Goal: Communication & Community: Answer question/provide support

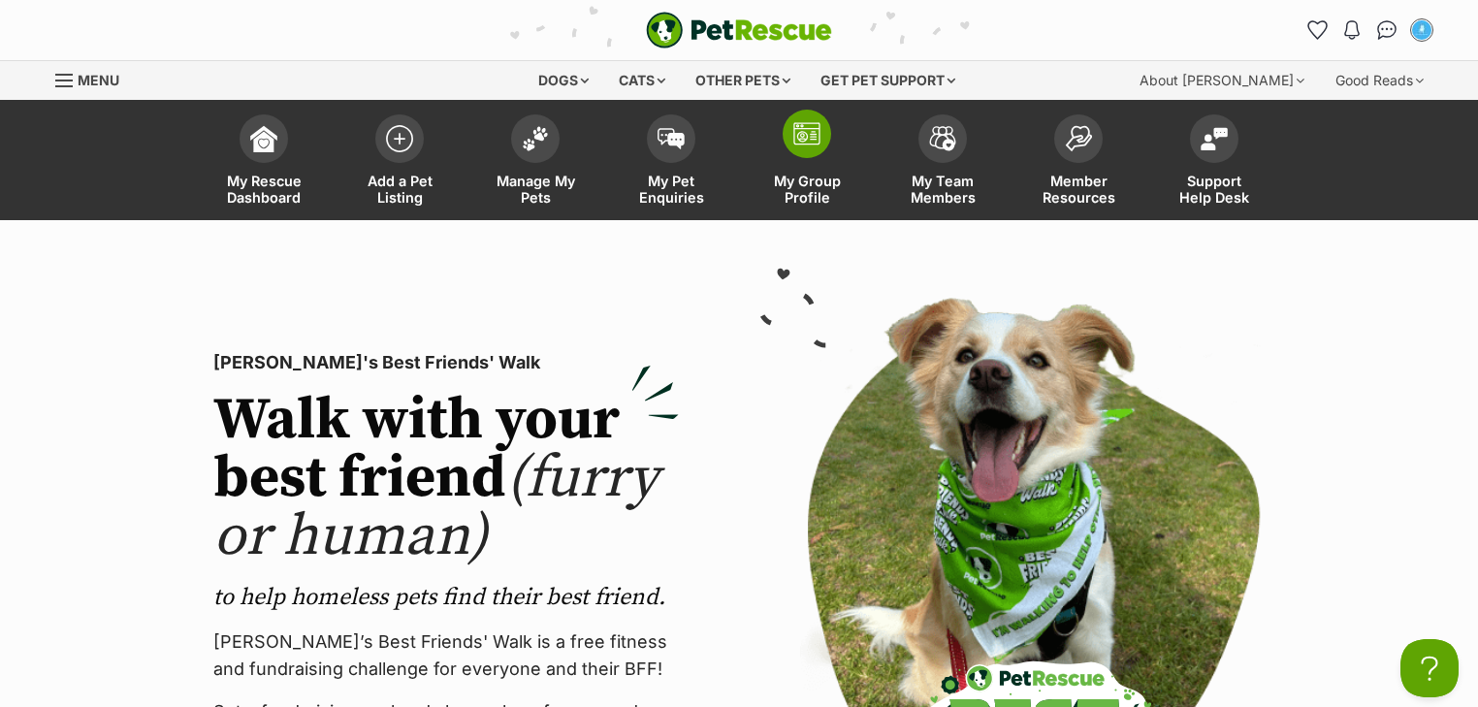
click at [804, 133] on img at bounding box center [806, 133] width 27 height 23
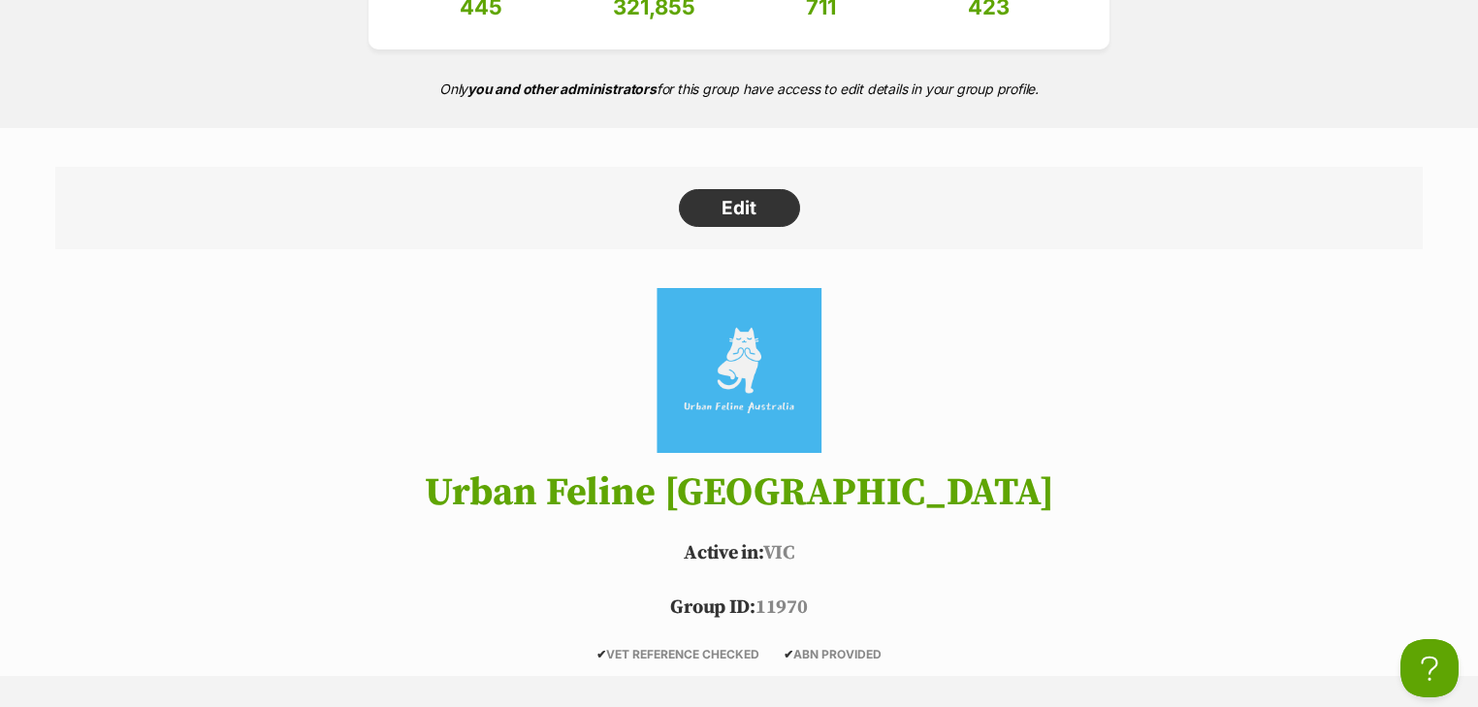
scroll to position [466, 0]
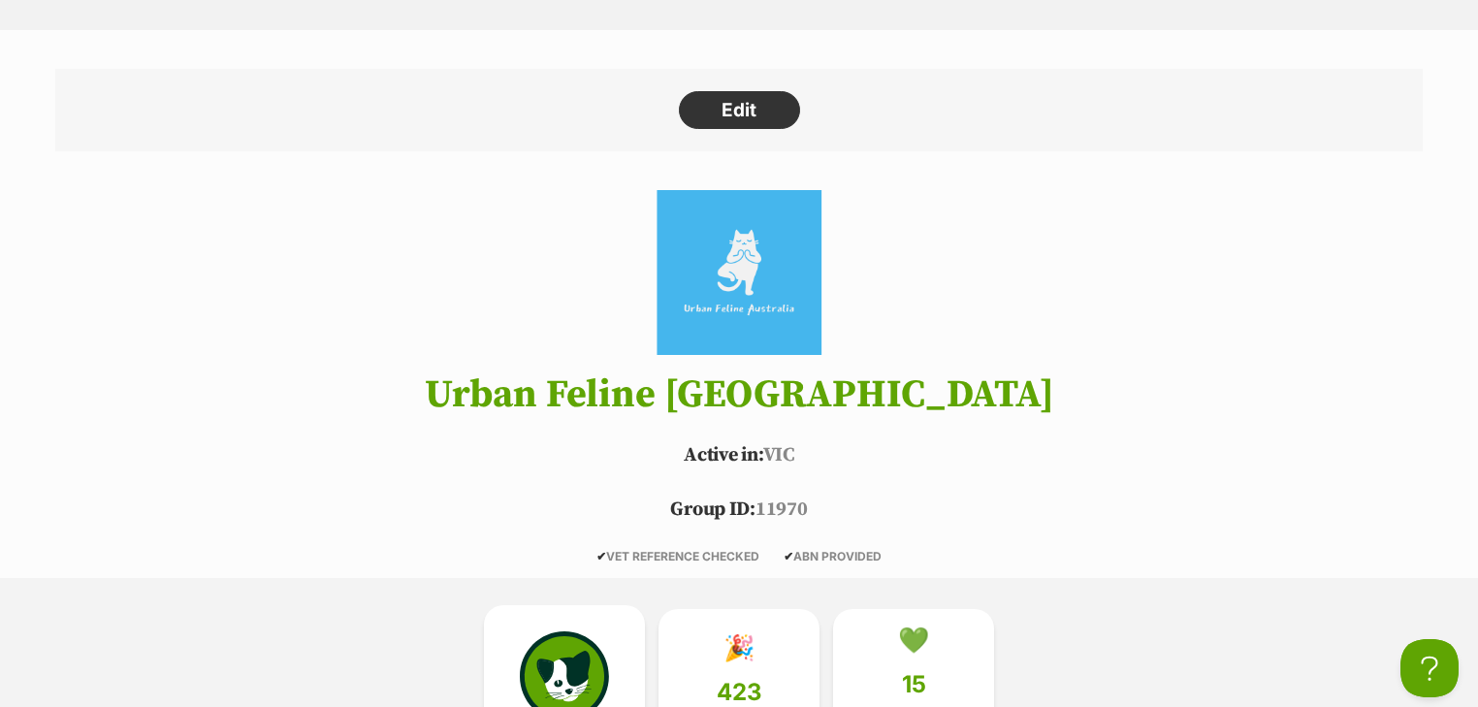
click at [574, 663] on img at bounding box center [564, 675] width 89 height 89
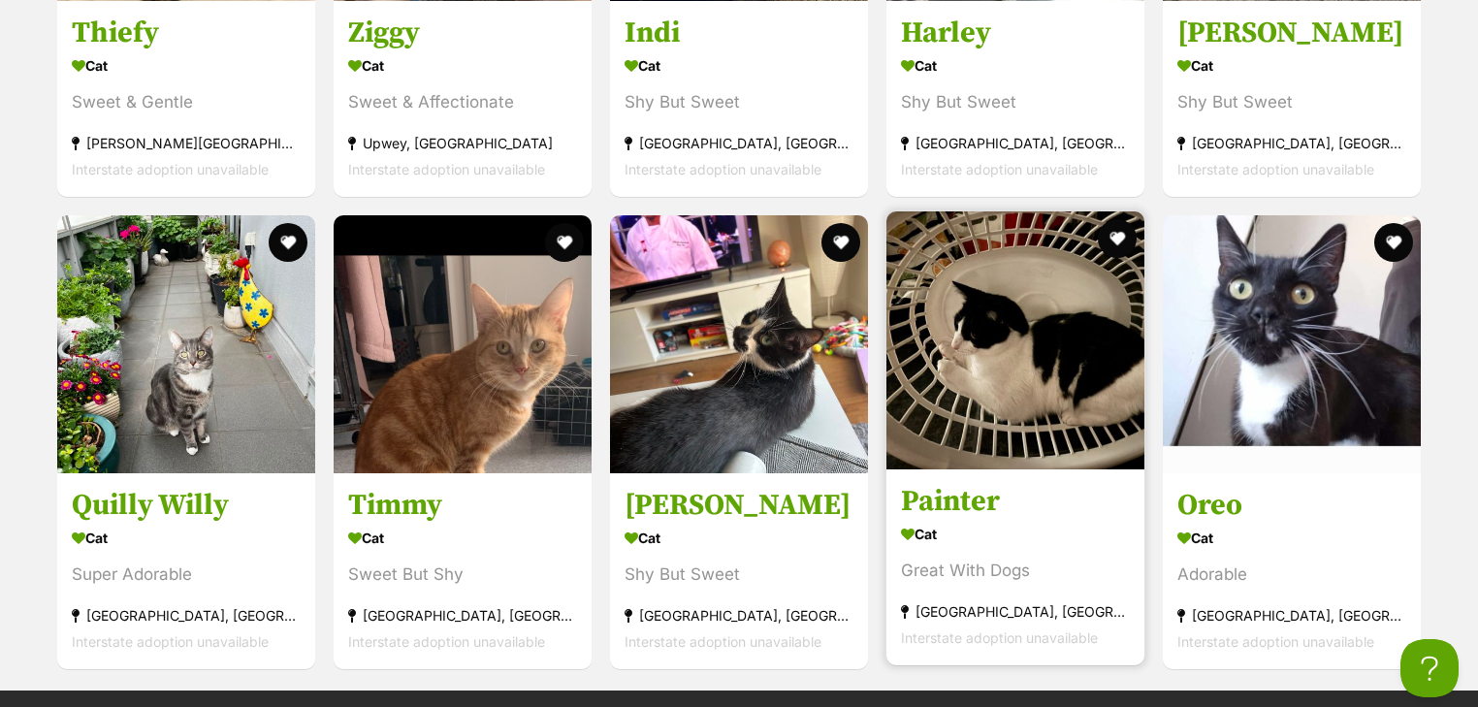
scroll to position [3049, 0]
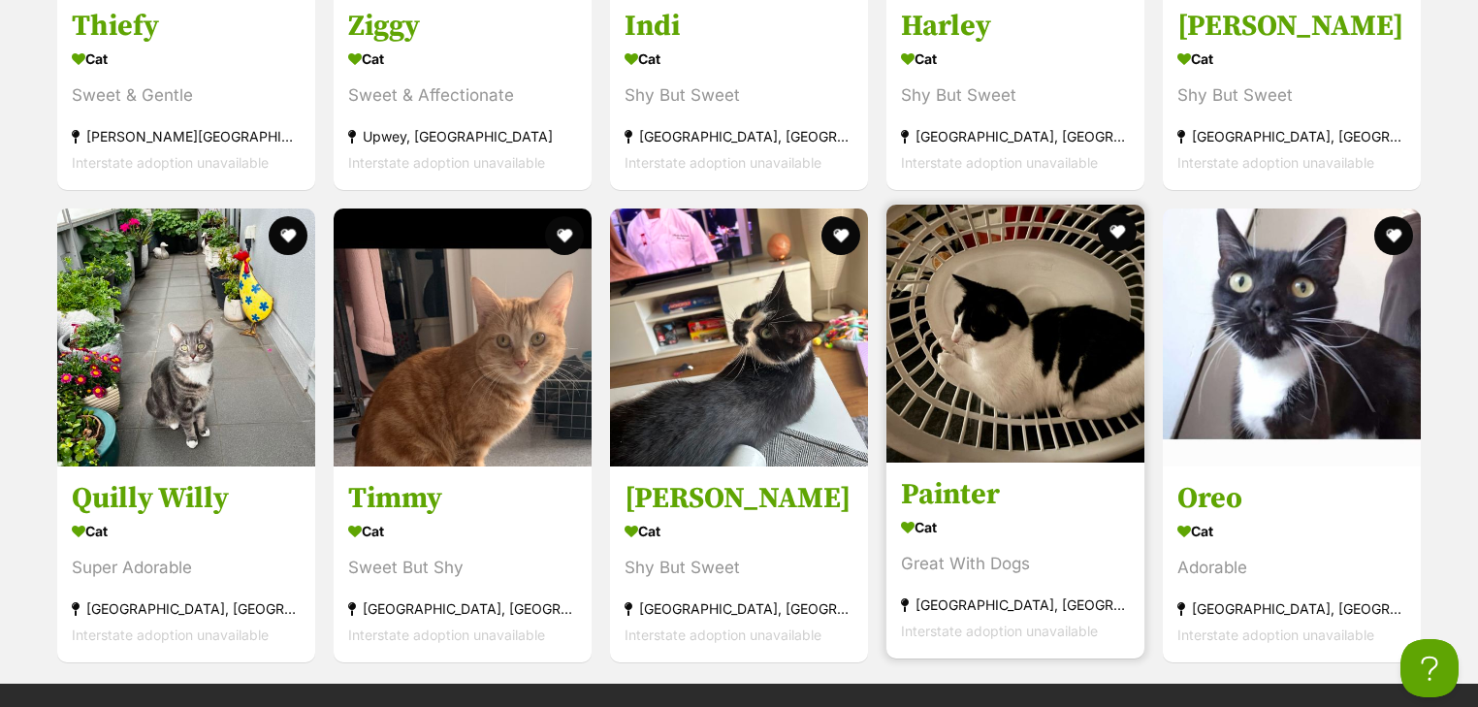
click at [1017, 354] on img at bounding box center [1015, 334] width 258 height 258
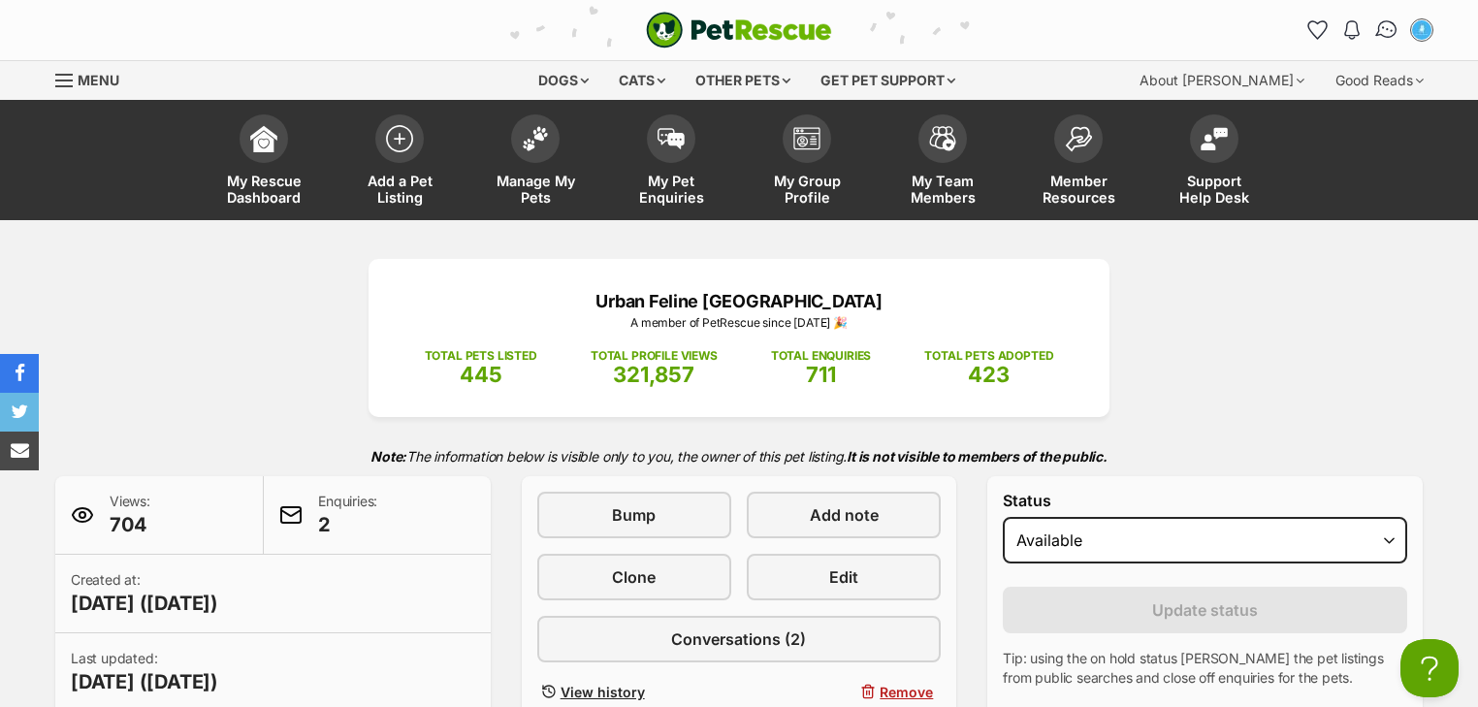
click at [1394, 19] on link "Conversations" at bounding box center [1387, 31] width 40 height 40
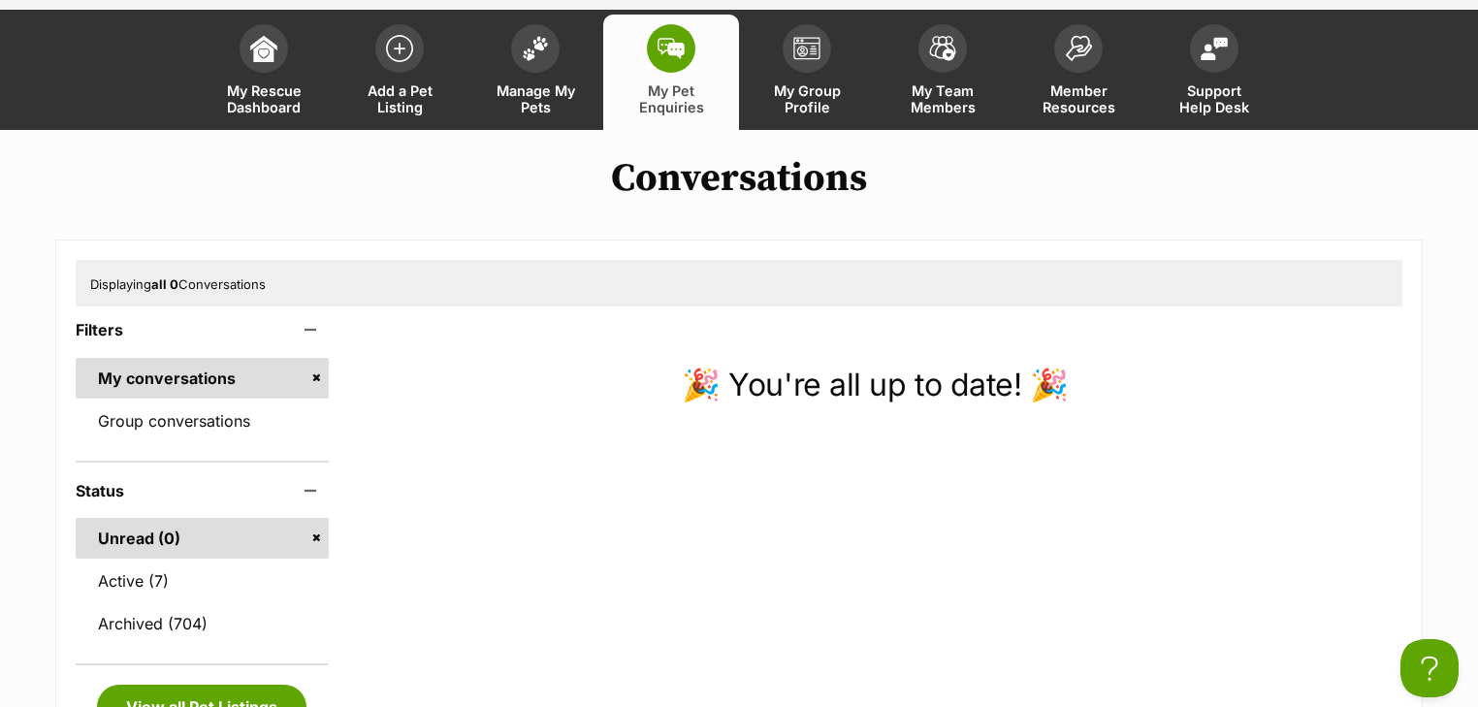
scroll to position [233, 0]
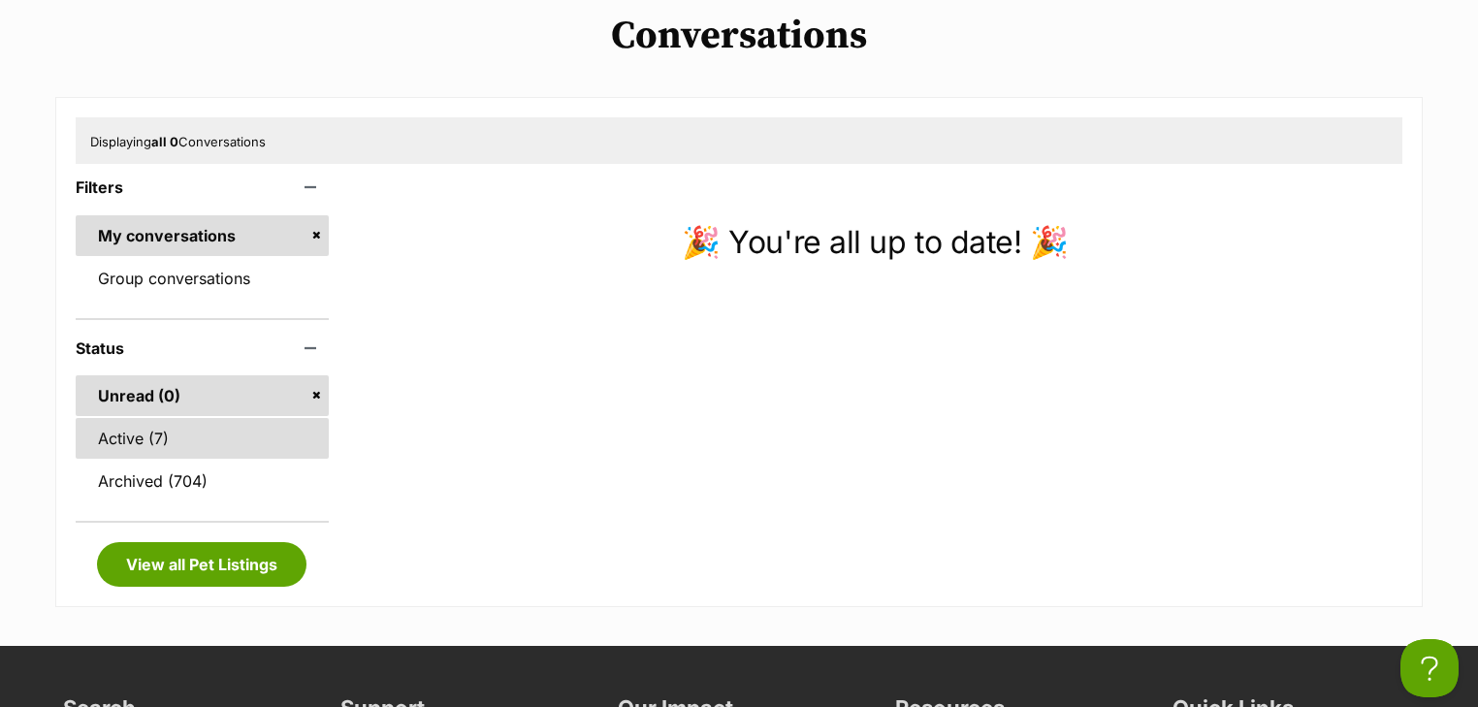
click at [206, 434] on link "Active (7)" at bounding box center [202, 438] width 253 height 41
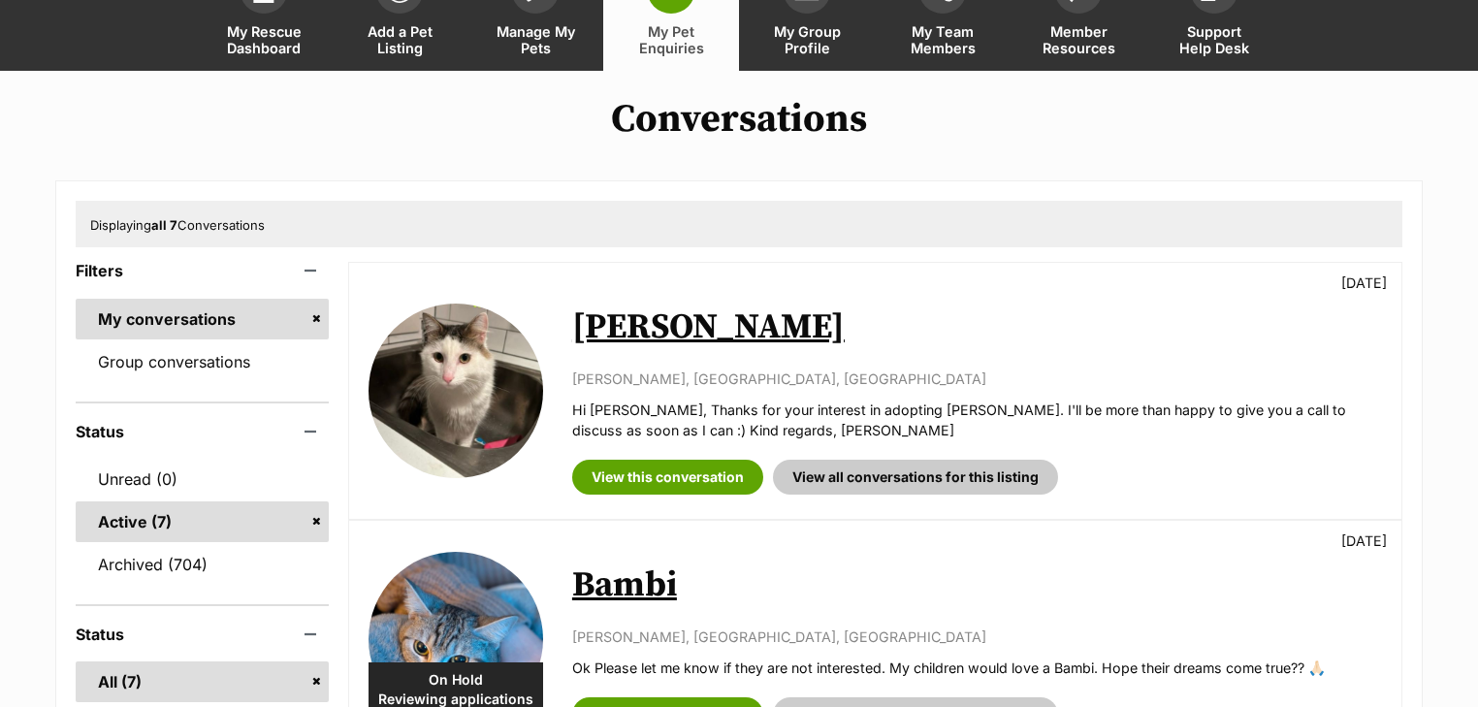
scroll to position [310, 0]
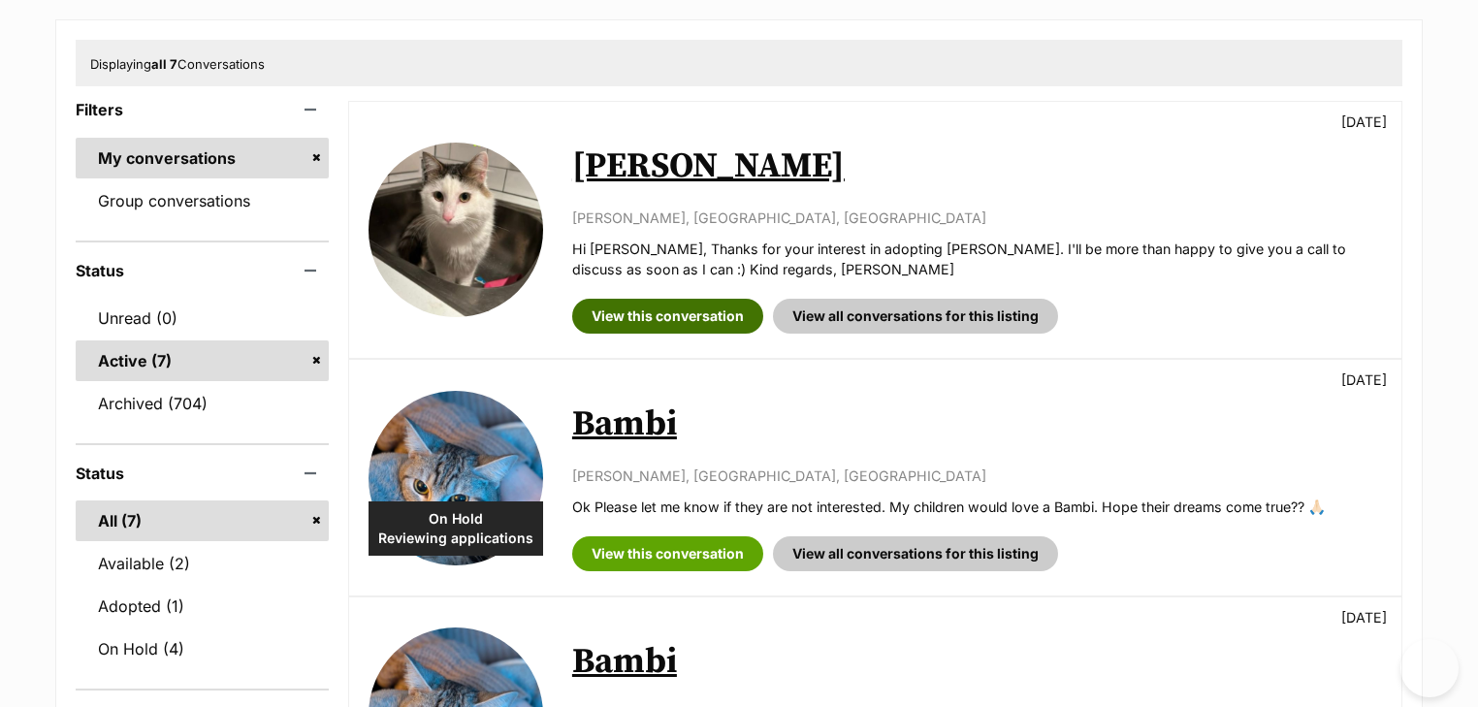
click at [708, 308] on link "View this conversation" at bounding box center [667, 316] width 191 height 35
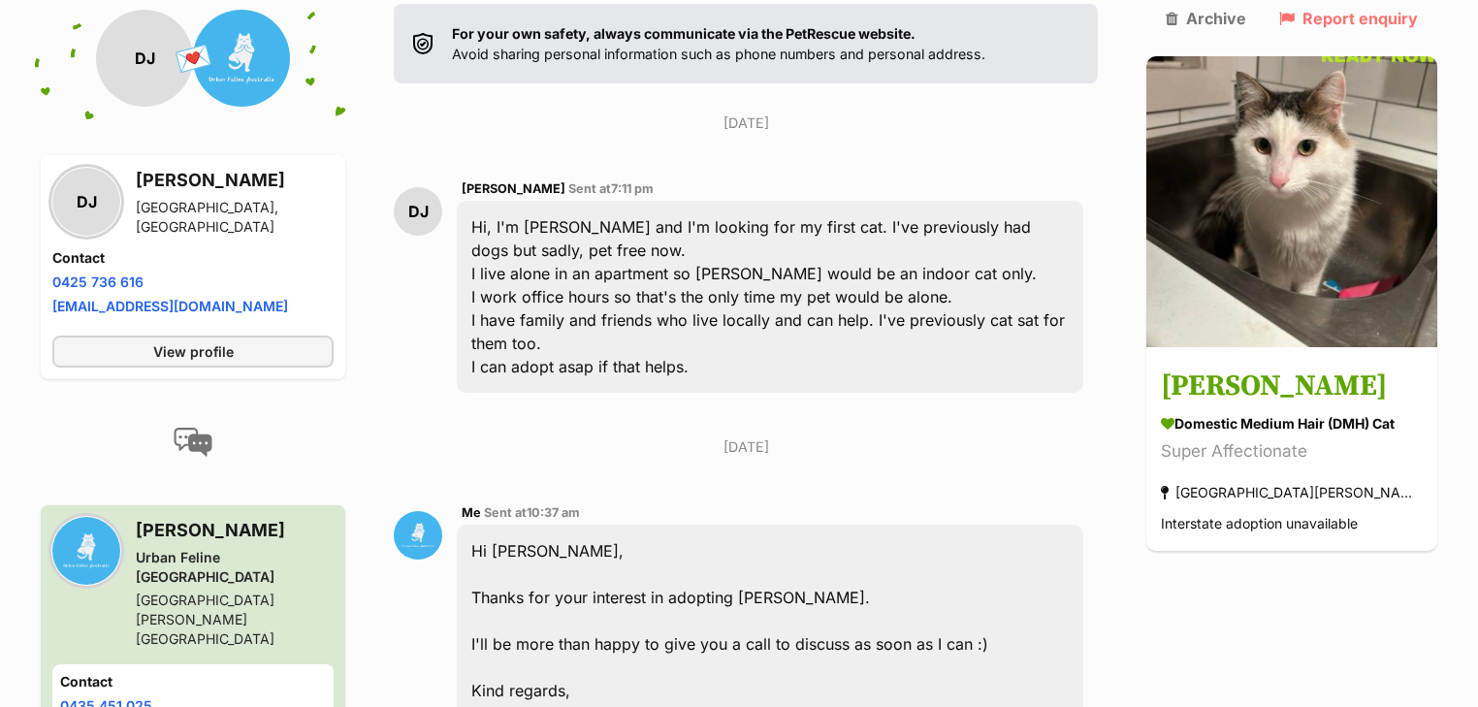
scroll to position [257, 0]
